Goal: Task Accomplishment & Management: Manage account settings

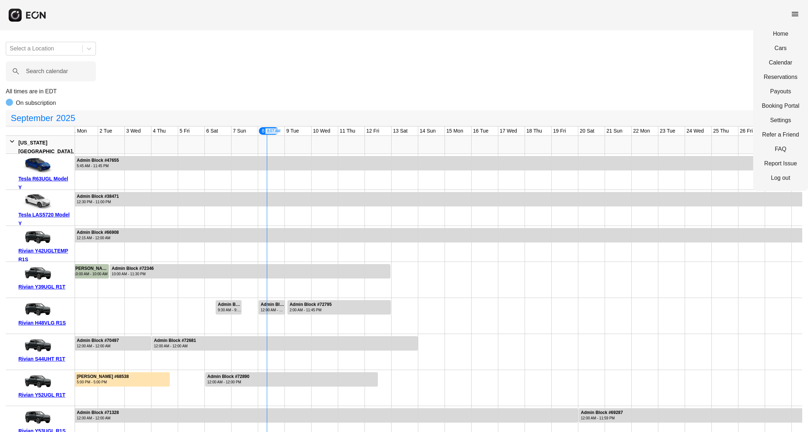
drag, startPoint x: 773, startPoint y: 74, endPoint x: 364, endPoint y: 11, distance: 413.9
click at [773, 74] on link "Reservations" at bounding box center [780, 77] width 37 height 9
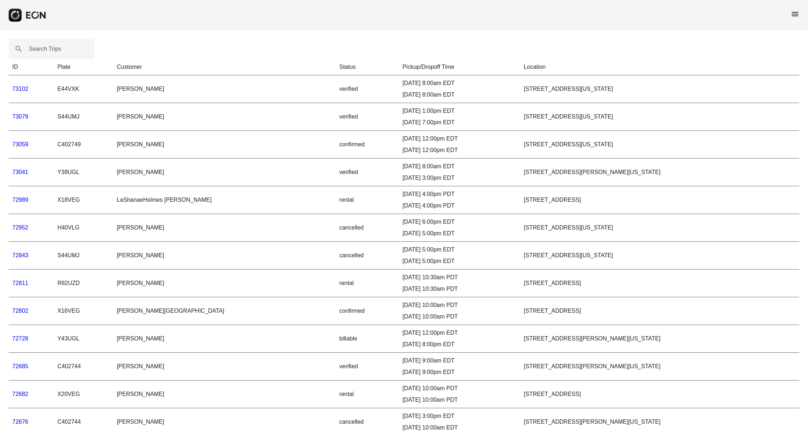
click at [17, 90] on link "73102" at bounding box center [20, 89] width 16 height 6
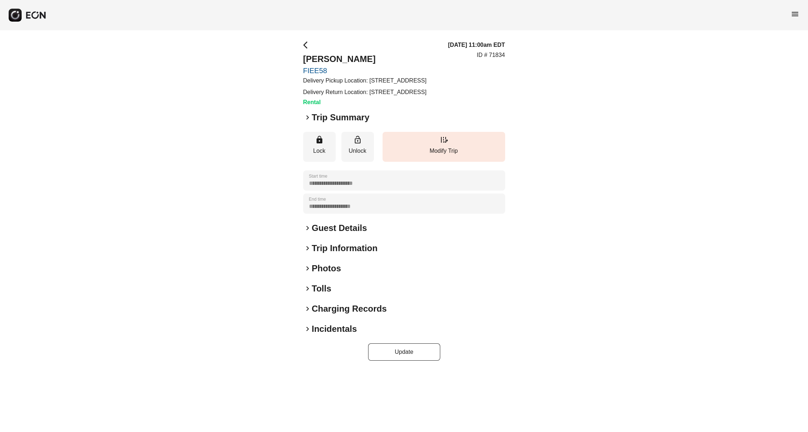
drag, startPoint x: 369, startPoint y: 81, endPoint x: 369, endPoint y: 85, distance: 4.7
click at [369, 85] on p "Delivery Pickup Location: [STREET_ADDRESS]" at bounding box center [364, 80] width 123 height 9
copy p "[STREET_ADDRESS]"
